Goal: Information Seeking & Learning: Learn about a topic

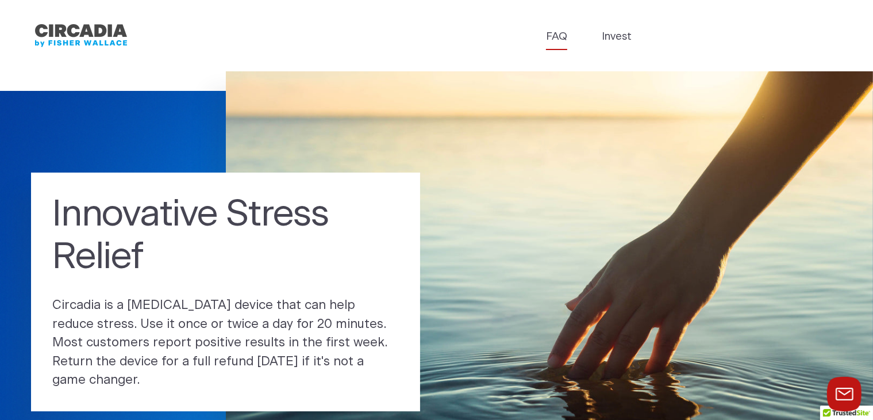
click at [554, 35] on link "FAQ" at bounding box center [556, 37] width 21 height 16
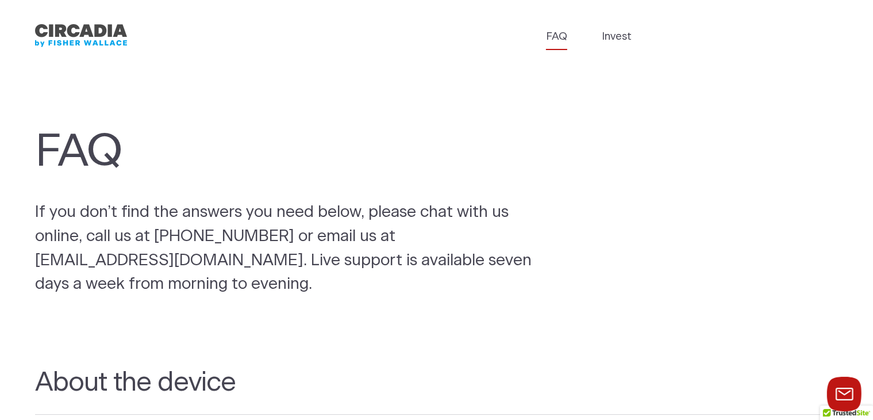
scroll to position [166, 0]
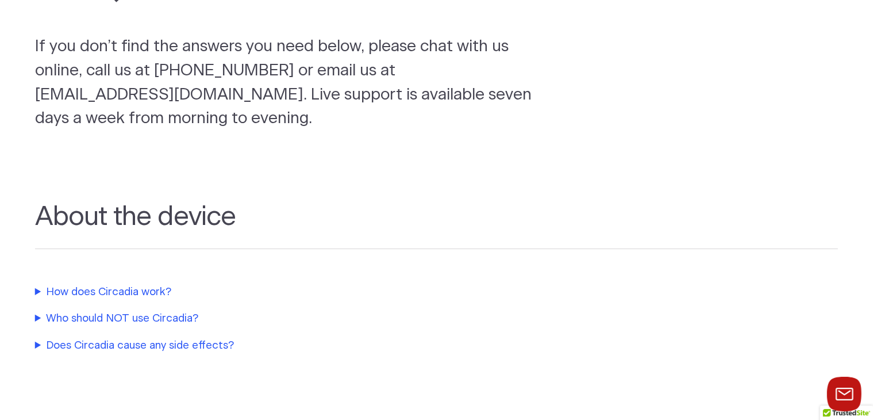
click at [114, 295] on summary "How does Circadia work?" at bounding box center [276, 292] width 483 height 16
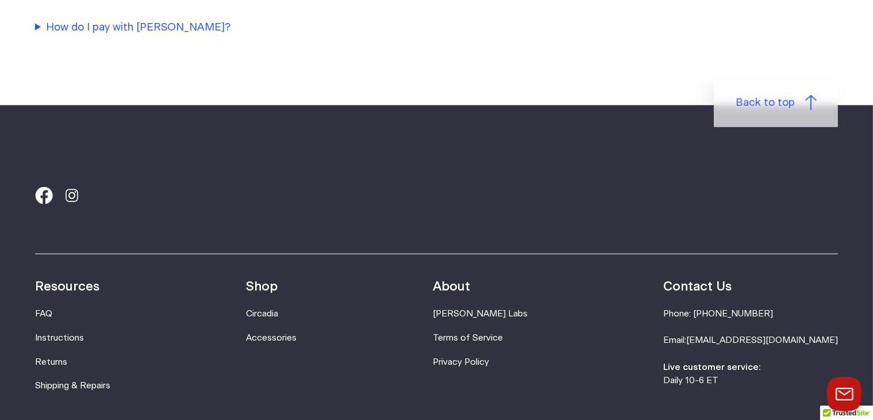
scroll to position [1159, 0]
